Goal: Entertainment & Leisure: Browse casually

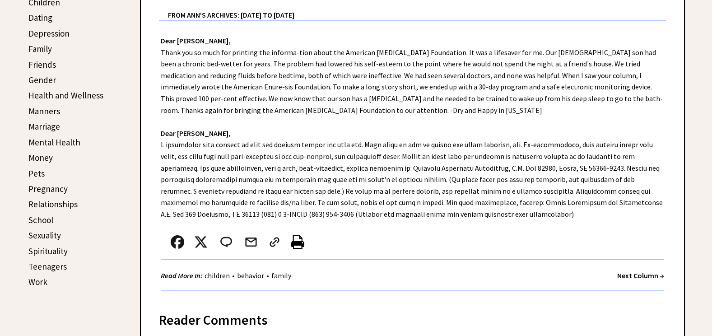
scroll to position [316, 0]
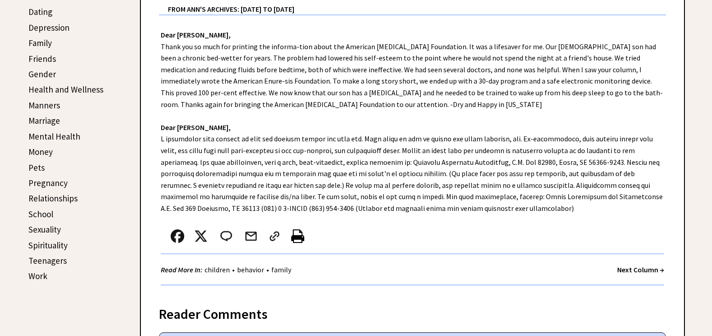
click at [632, 270] on strong "Next Column →" at bounding box center [640, 269] width 47 height 9
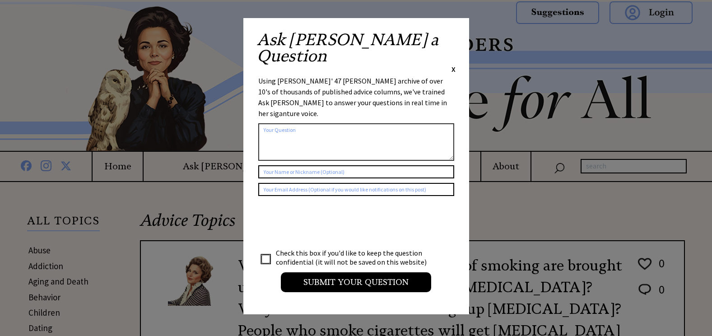
click at [452, 65] on span "X" at bounding box center [453, 69] width 4 height 9
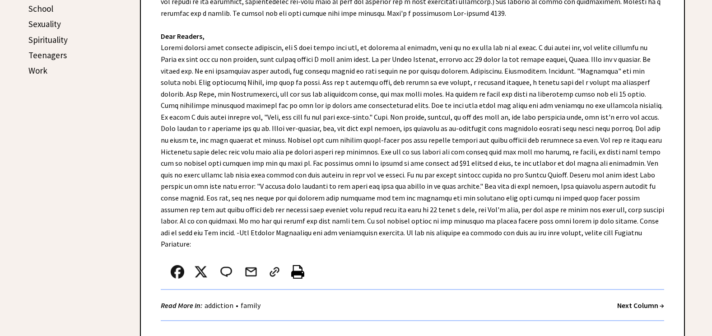
scroll to position [541, 0]
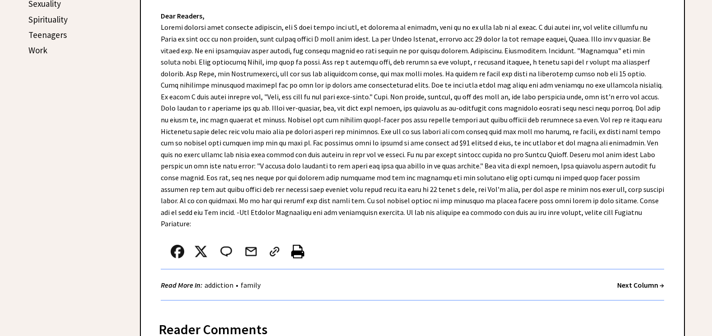
click at [632, 280] on strong "Next Column →" at bounding box center [640, 284] width 47 height 9
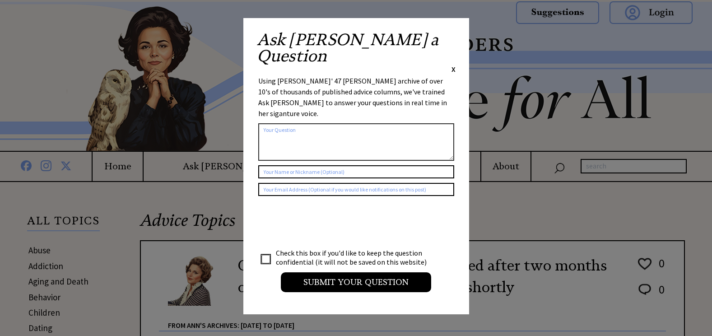
click at [451, 65] on span "X" at bounding box center [453, 69] width 4 height 9
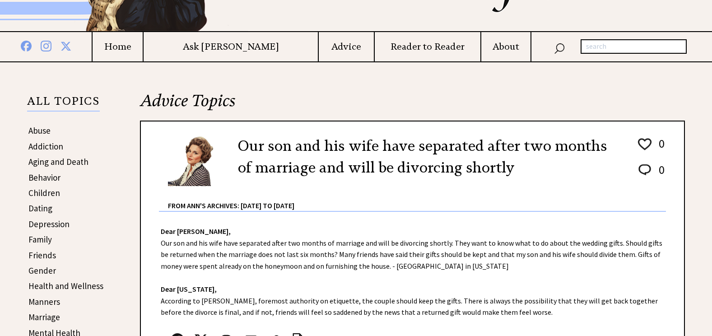
scroll to position [180, 0]
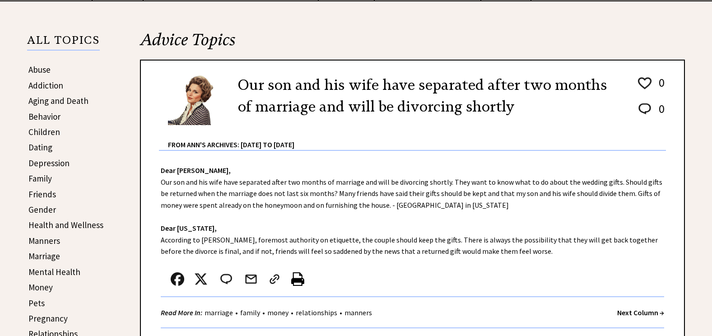
click at [634, 312] on strong "Next Column →" at bounding box center [640, 312] width 47 height 9
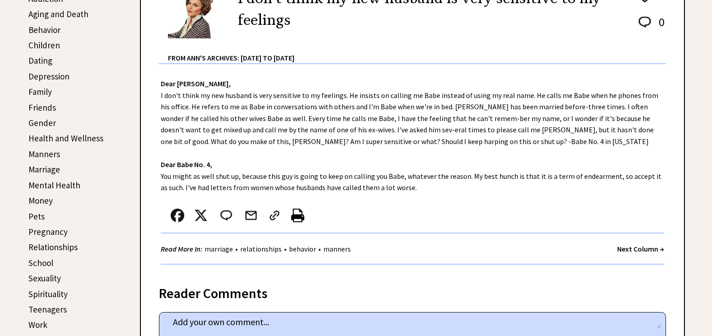
scroll to position [271, 0]
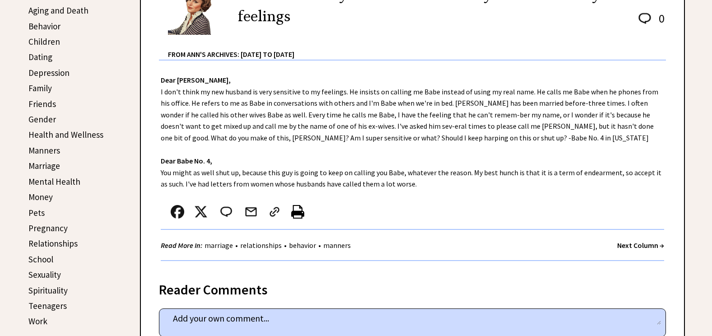
click at [636, 246] on strong "Next Column →" at bounding box center [640, 244] width 47 height 9
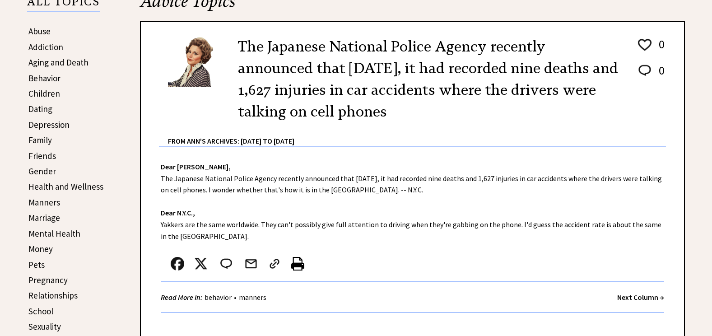
scroll to position [226, 0]
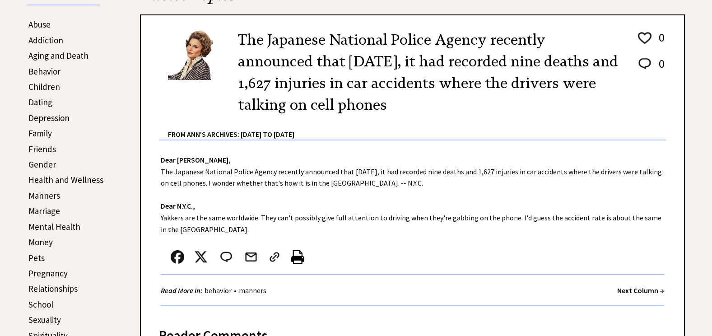
click at [635, 288] on strong "Next Column →" at bounding box center [640, 290] width 47 height 9
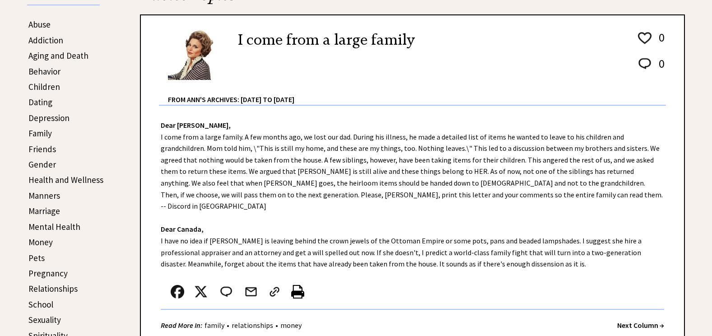
scroll to position [519, 0]
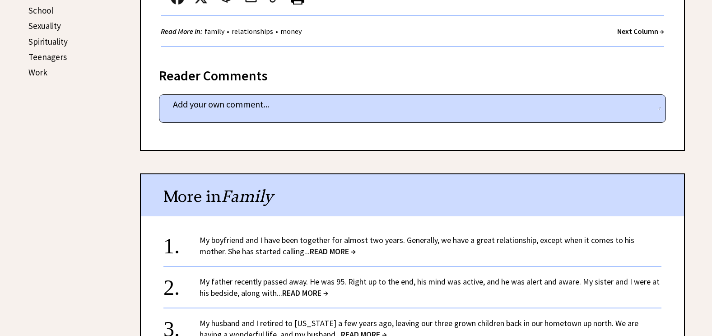
click at [303, 287] on span "READ MORE →" at bounding box center [305, 292] width 46 height 10
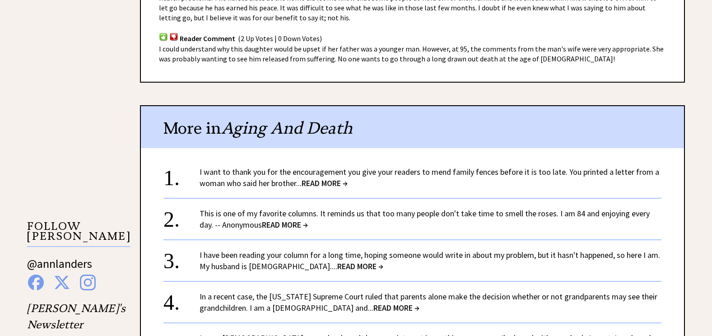
scroll to position [632, 0]
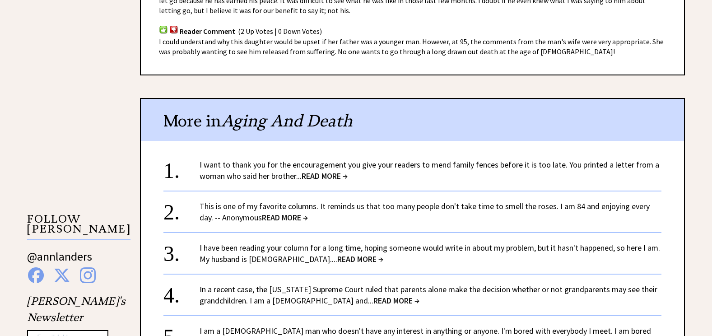
click at [337, 258] on span "READ MORE →" at bounding box center [360, 259] width 46 height 10
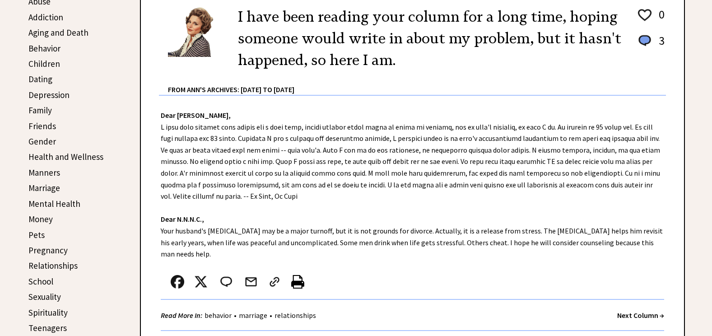
scroll to position [271, 0]
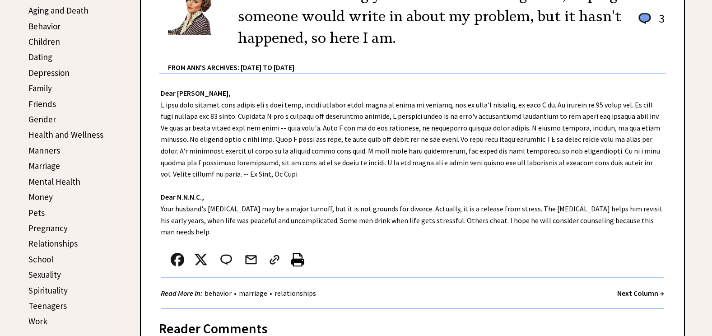
click at [643, 293] on strong "Next Column →" at bounding box center [640, 292] width 47 height 9
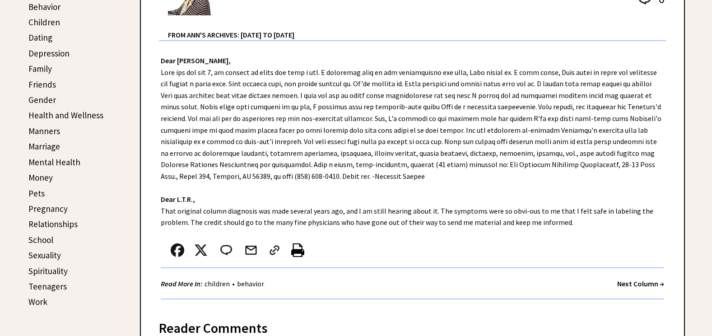
scroll to position [316, 0]
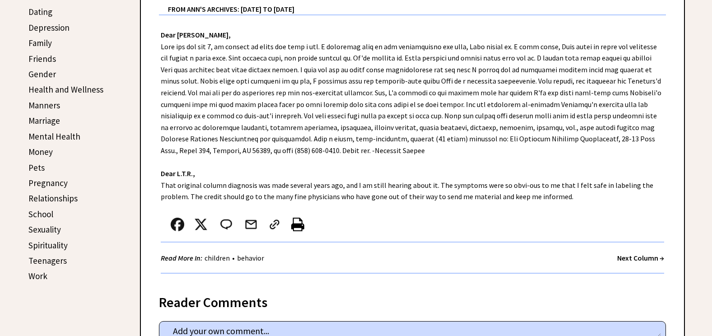
click at [630, 258] on strong "Next Column →" at bounding box center [640, 257] width 47 height 9
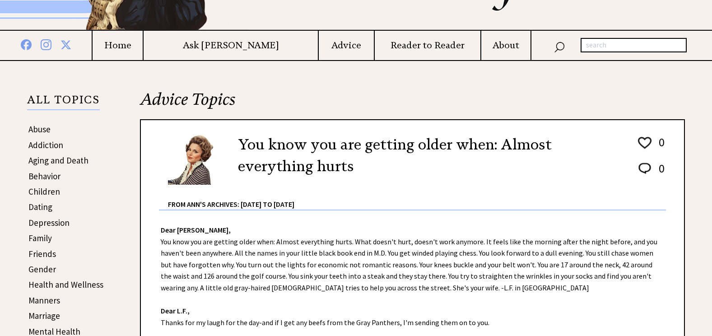
scroll to position [180, 0]
